Goal: Navigation & Orientation: Find specific page/section

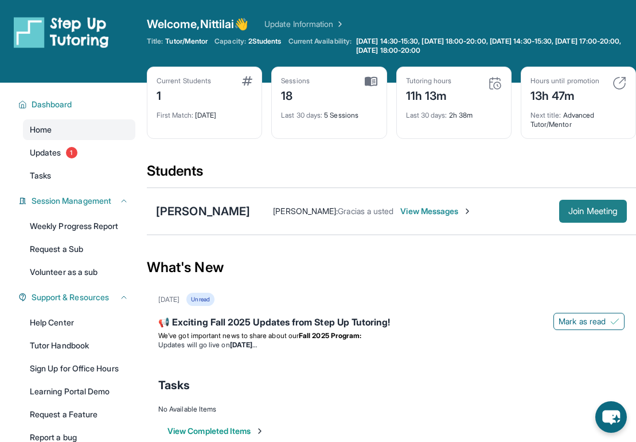
click at [574, 208] on span "Join Meeting" at bounding box center [593, 211] width 49 height 7
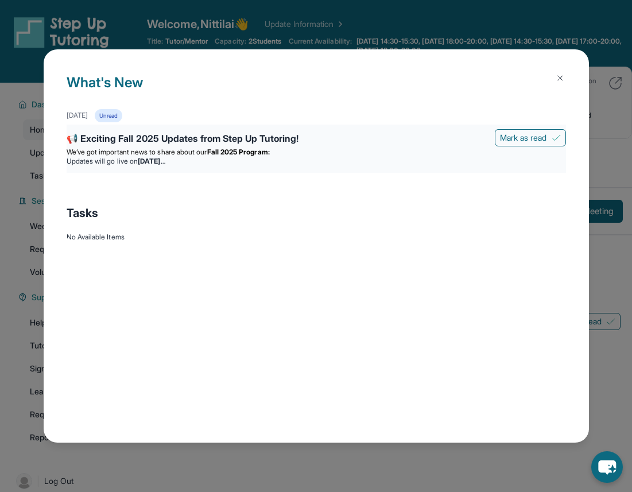
click at [278, 165] on li "Updates will go live [DATE][DATE]" at bounding box center [316, 161] width 499 height 9
click at [187, 139] on div "📢 Exciting Fall 2025 Updates from Step Up Tutoring!" at bounding box center [316, 139] width 499 height 16
click at [564, 78] on img at bounding box center [559, 77] width 9 height 9
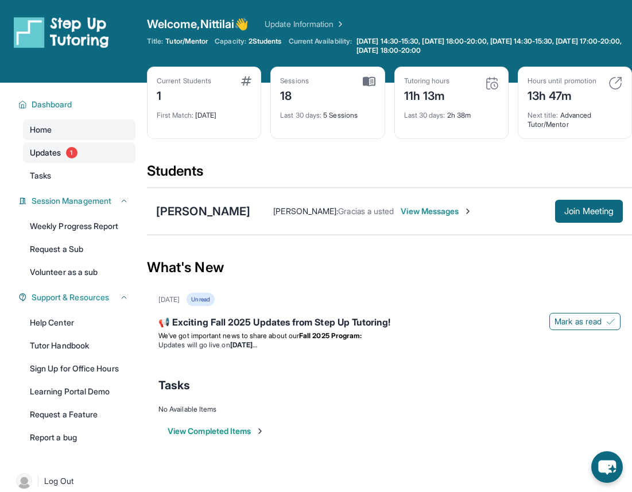
click at [84, 149] on link "Updates 1" at bounding box center [79, 152] width 112 height 21
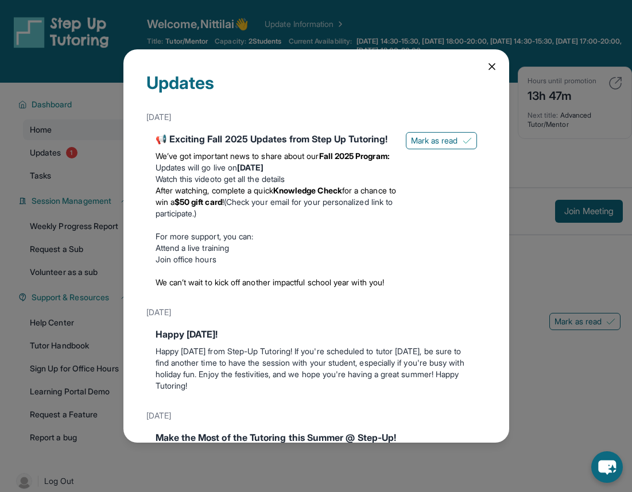
click at [492, 69] on icon at bounding box center [491, 66] width 11 height 11
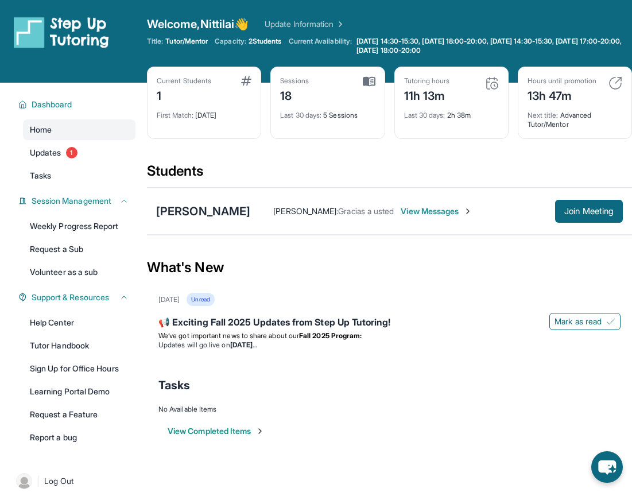
click at [438, 170] on div "Students" at bounding box center [389, 174] width 485 height 25
click at [438, 174] on div "Students" at bounding box center [389, 174] width 485 height 25
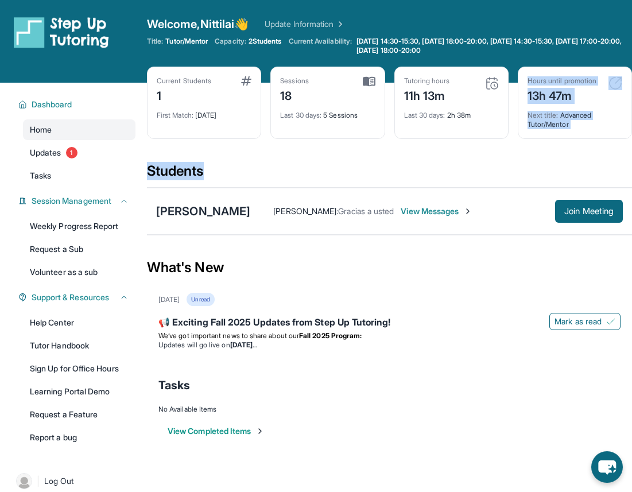
drag, startPoint x: 394, startPoint y: 150, endPoint x: 440, endPoint y: 170, distance: 50.3
click at [440, 171] on main "Current Students 1 First Match : [DATE] Sessions 18 Last 30 days : 5 Sessions T…" at bounding box center [389, 274] width 485 height 382
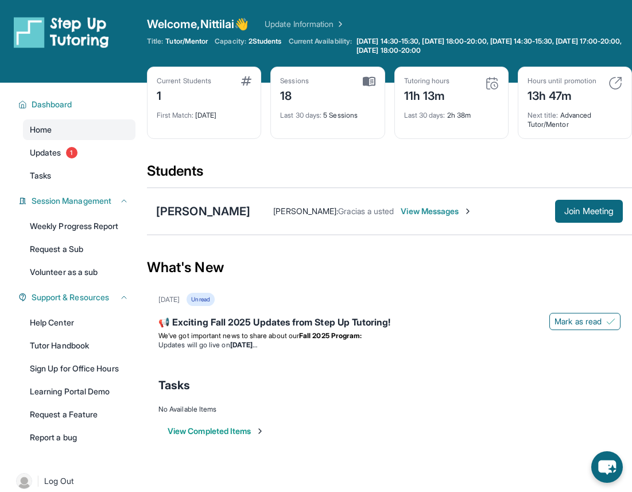
click at [371, 155] on div "Current Students 1 First Match : [DATE] Sessions 18 Last 30 days : 5 Sessions T…" at bounding box center [389, 114] width 485 height 95
drag, startPoint x: 150, startPoint y: 140, endPoint x: 219, endPoint y: 161, distance: 71.9
click at [219, 161] on div "Current Students 1 First Match : [DATE] Sessions 18 Last 30 days : 5 Sessions T…" at bounding box center [389, 114] width 485 height 95
